Goal: Task Accomplishment & Management: Manage account settings

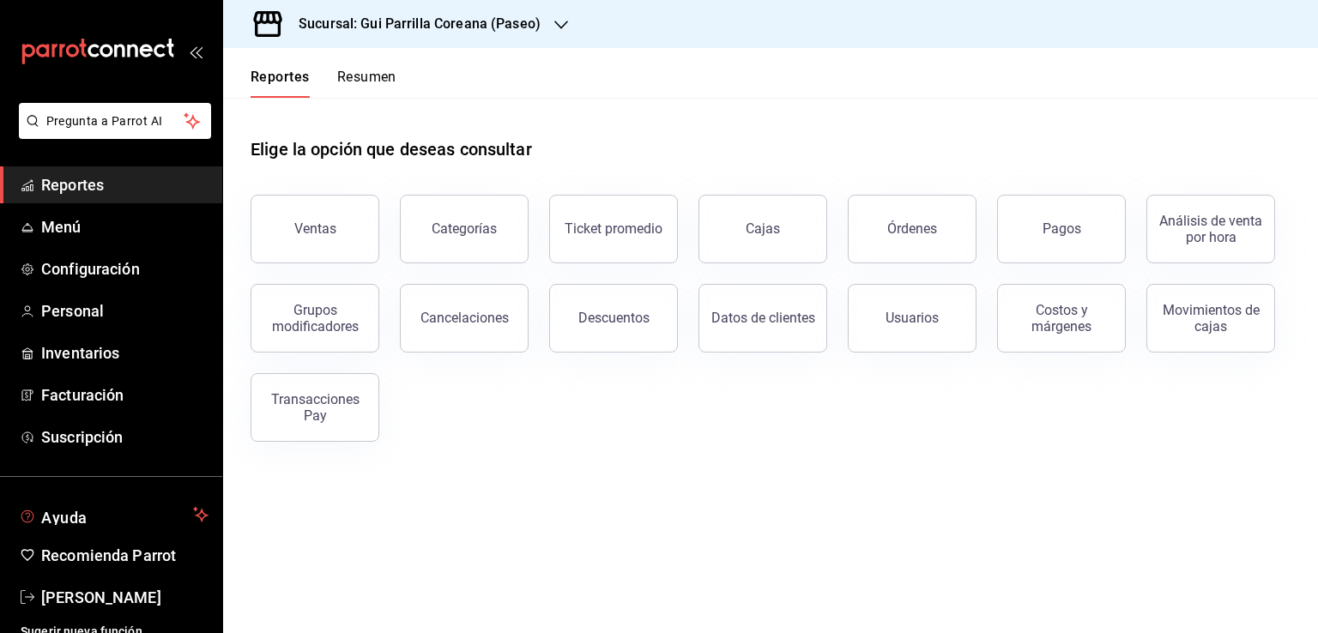
click at [100, 589] on span "[PERSON_NAME]" at bounding box center [124, 597] width 167 height 23
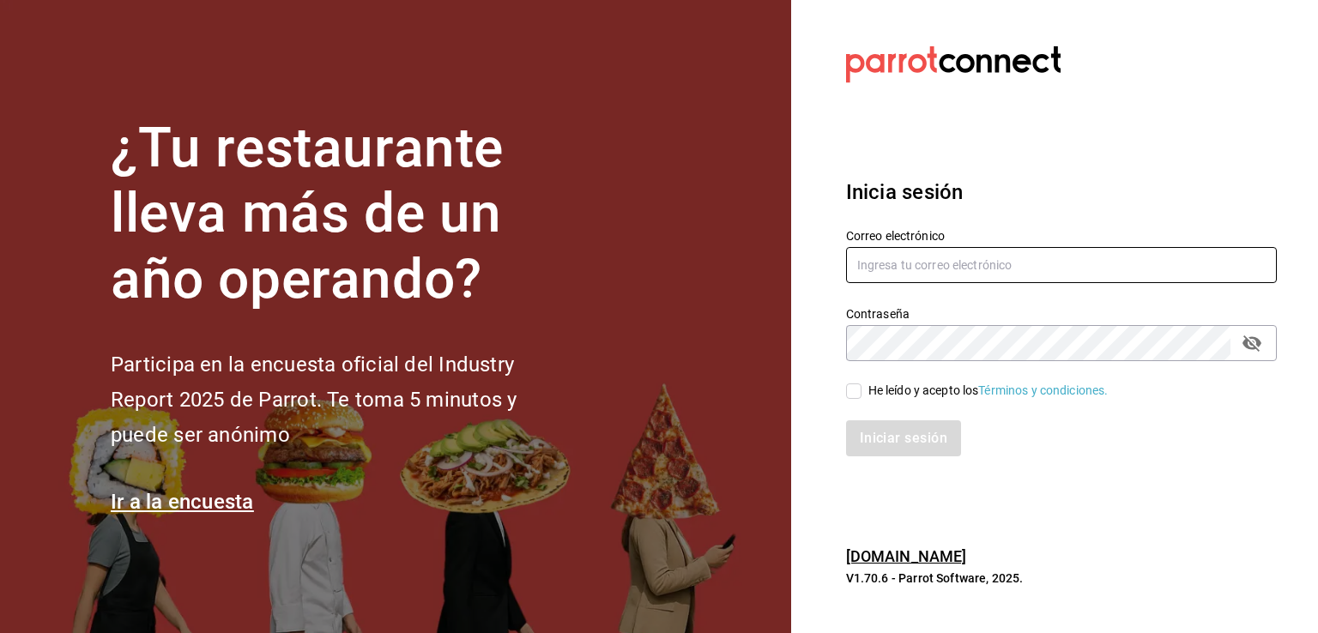
click at [974, 256] on input "text" at bounding box center [1061, 265] width 431 height 36
click at [933, 269] on input "text" at bounding box center [1061, 265] width 431 height 36
paste input "[EMAIL_ADDRESS][DOMAIN_NAME]"
type input "[EMAIL_ADDRESS][DOMAIN_NAME]"
click at [858, 394] on input "He leído y acepto los Términos y condiciones." at bounding box center [853, 391] width 15 height 15
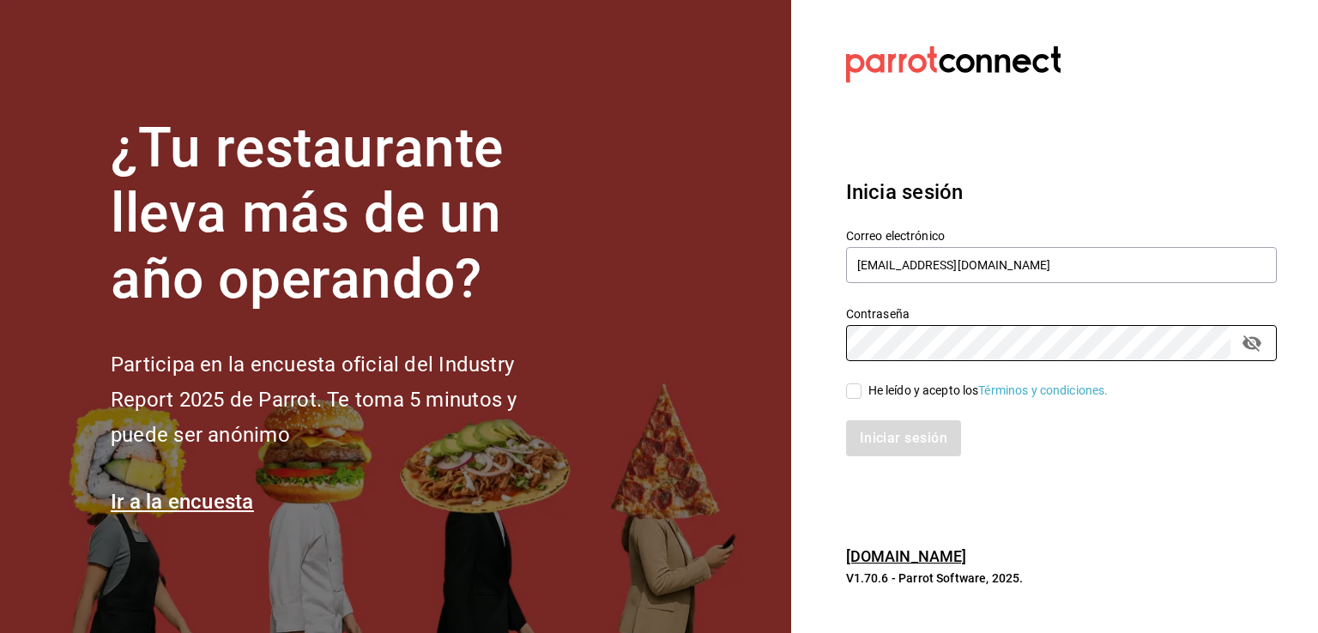
checkbox input "true"
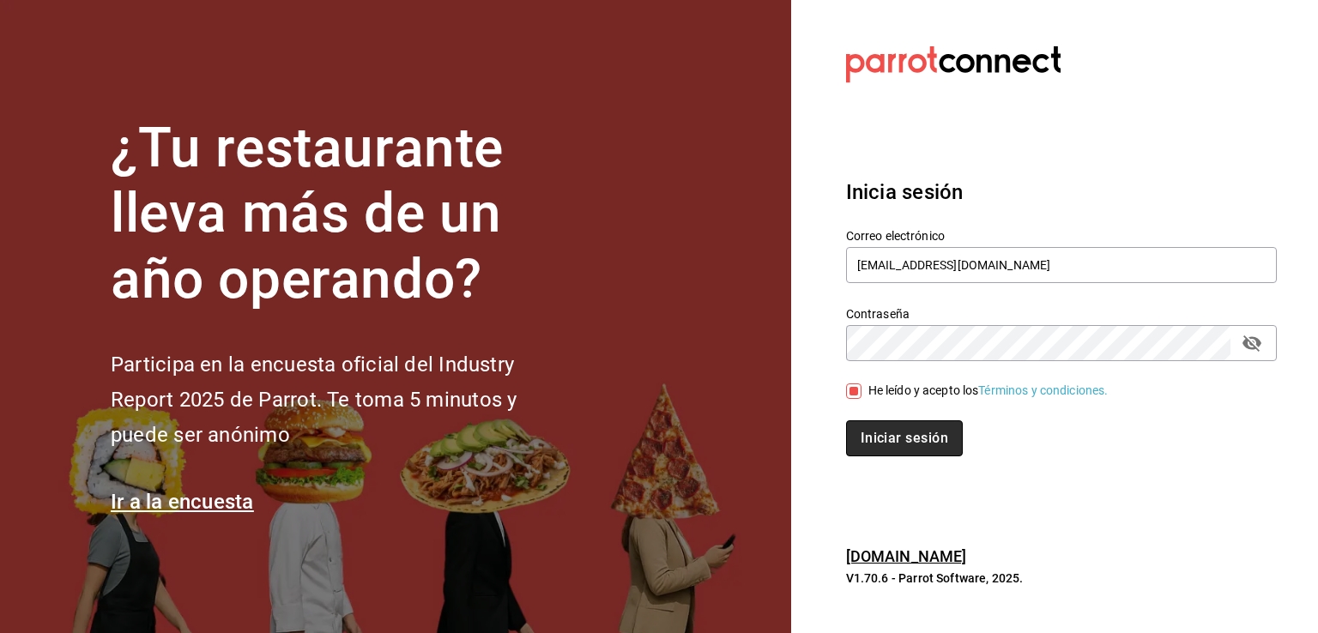
click at [903, 428] on button "Iniciar sesión" at bounding box center [904, 438] width 117 height 36
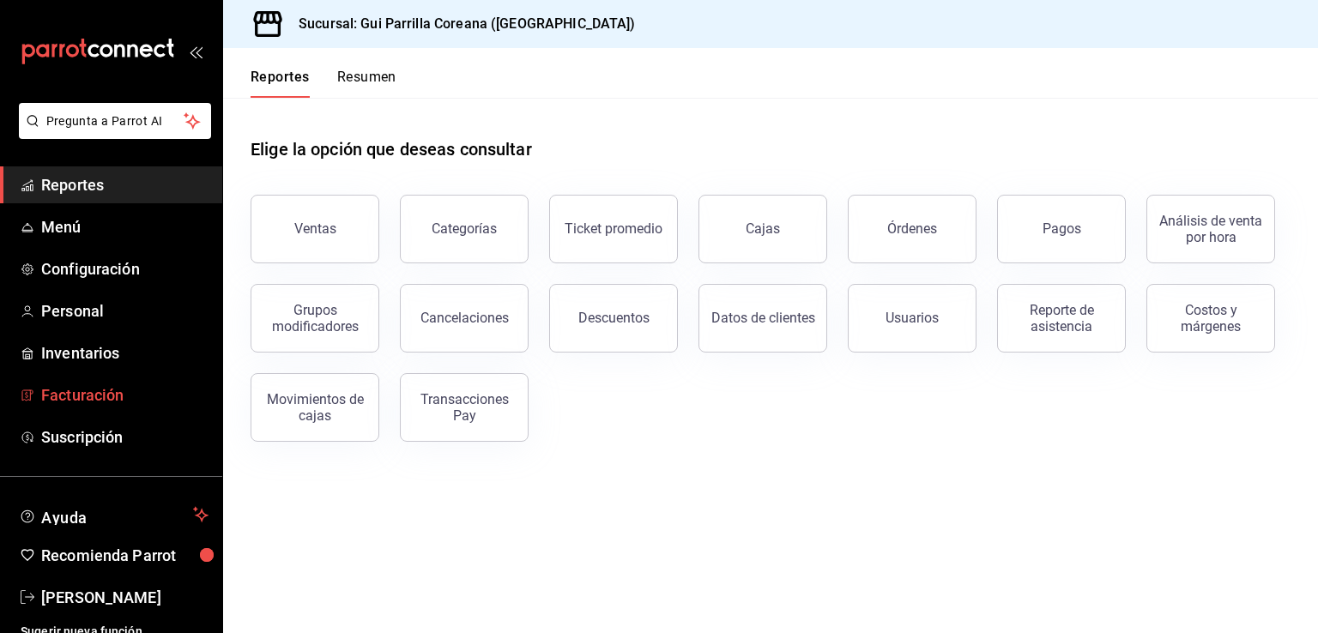
click at [91, 396] on span "Facturación" at bounding box center [124, 395] width 167 height 23
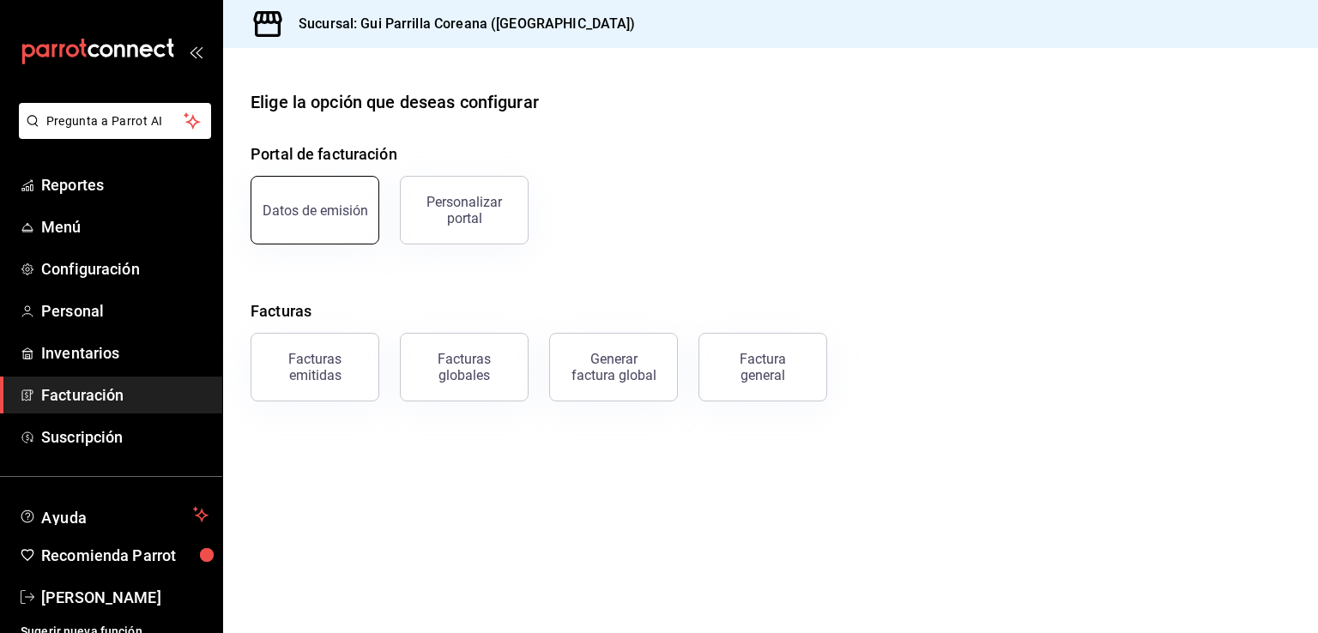
click at [317, 214] on div "Datos de emisión" at bounding box center [316, 210] width 106 height 16
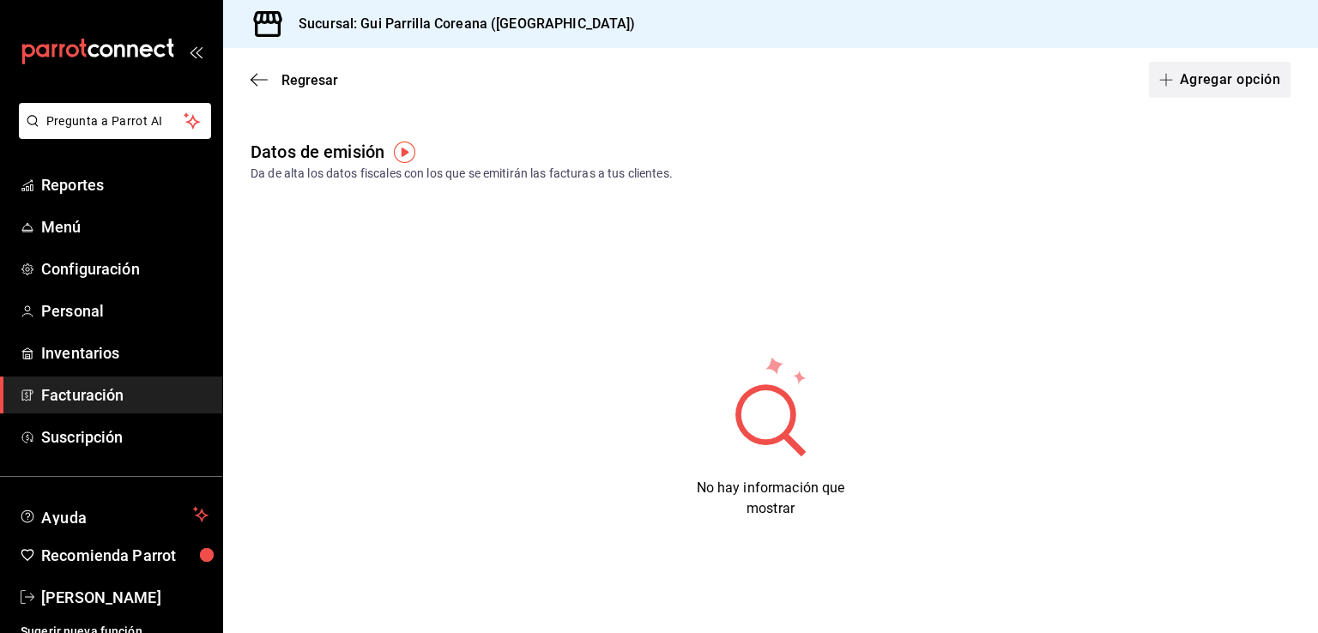
click at [1229, 84] on button "Agregar opción" at bounding box center [1220, 80] width 142 height 36
